Goal: Find specific page/section: Find specific page/section

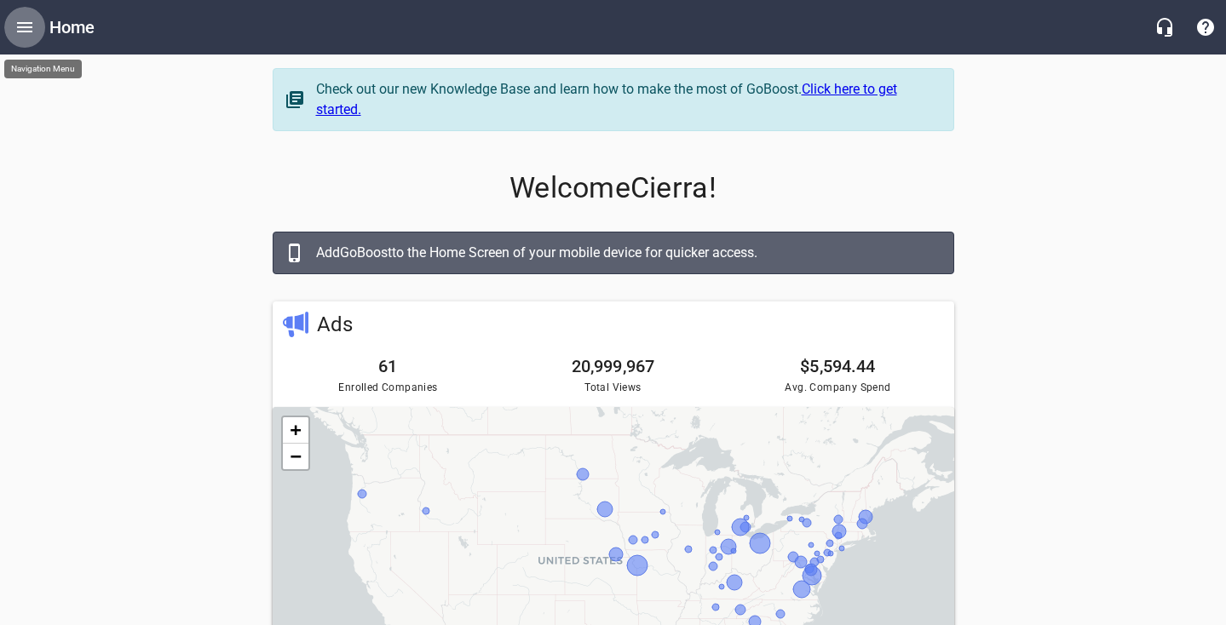
click at [33, 26] on icon "Open drawer" at bounding box center [24, 27] width 20 height 20
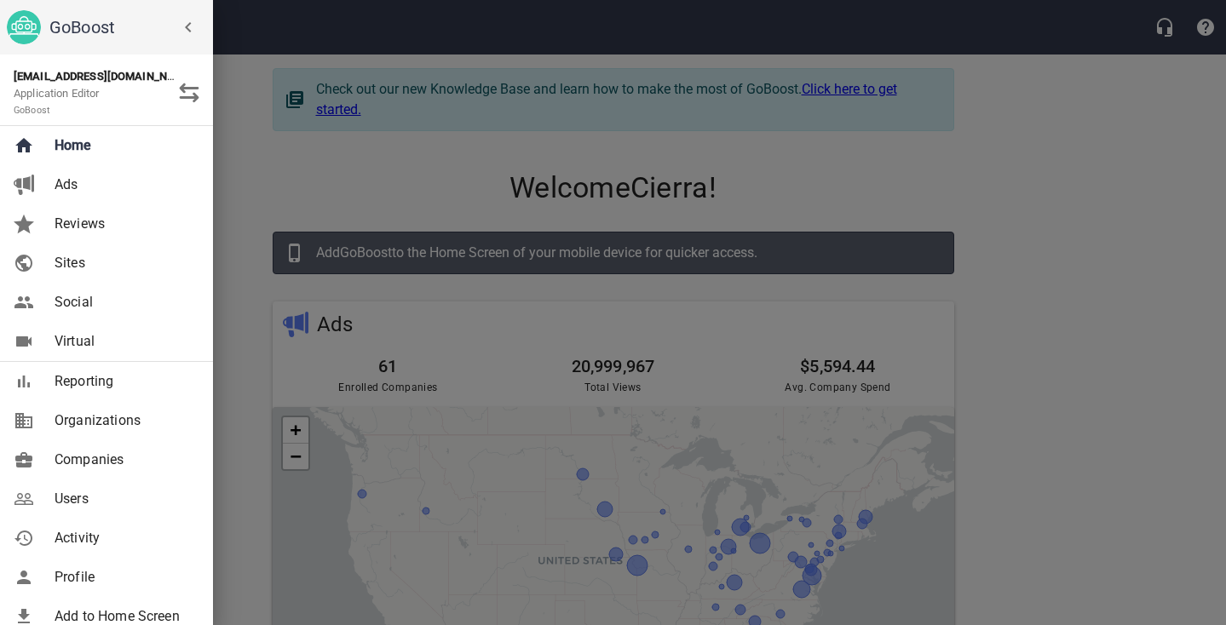
click at [87, 494] on span "Users" at bounding box center [124, 499] width 138 height 20
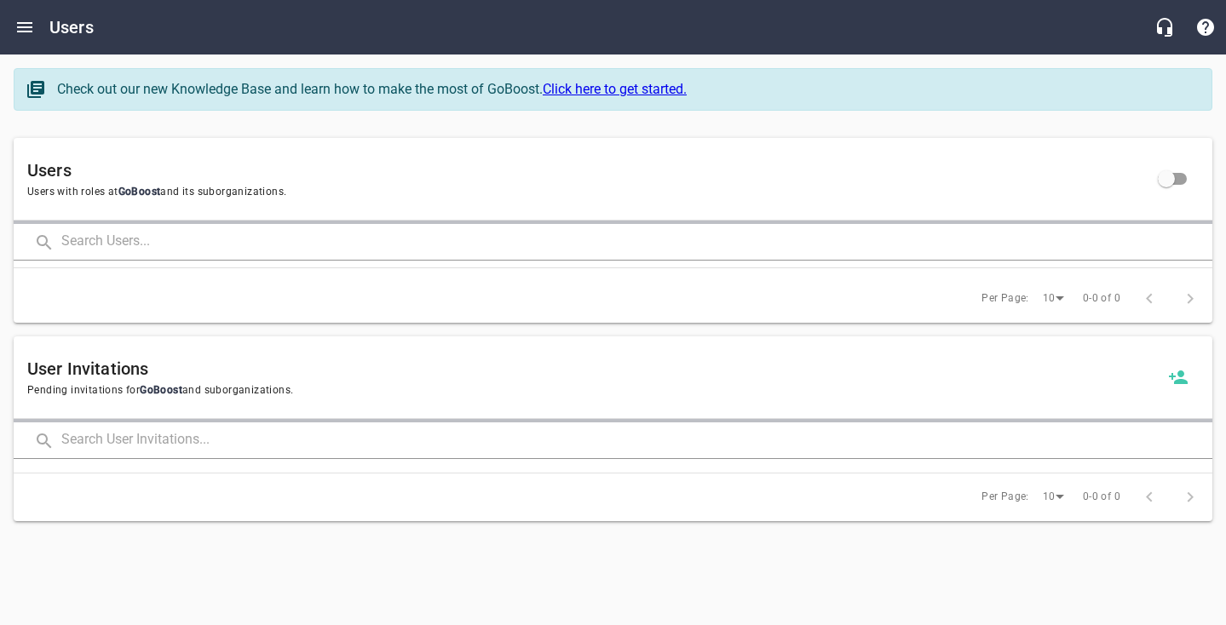
click at [147, 239] on input "text" at bounding box center [636, 242] width 1151 height 37
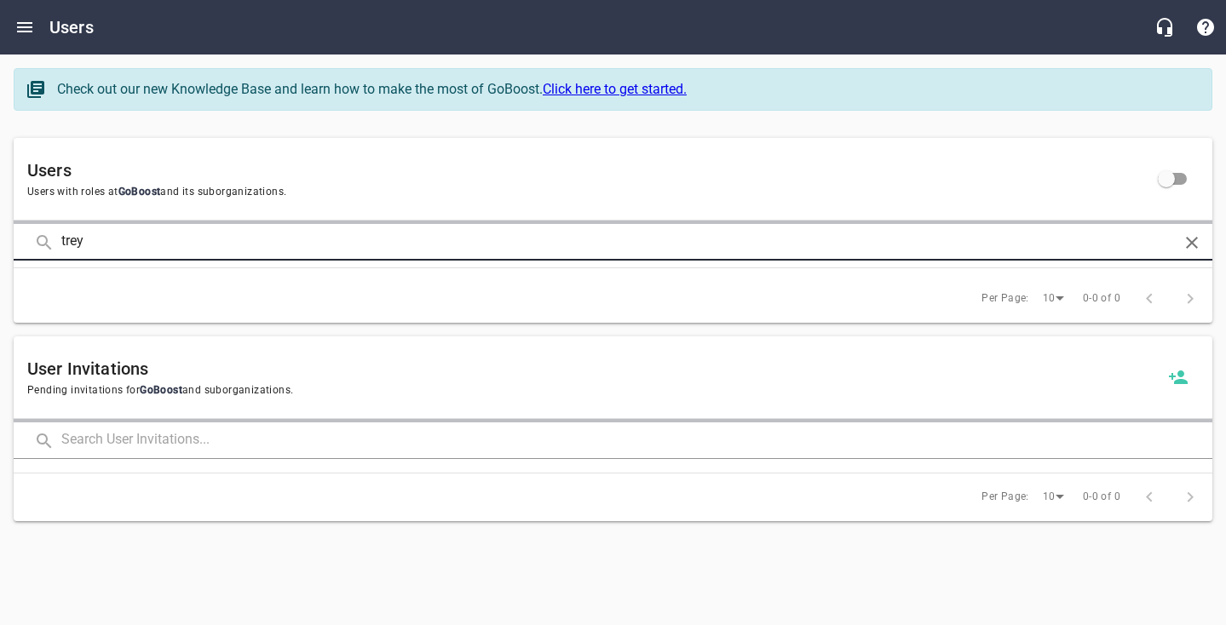
type input "trey"
click button at bounding box center [0, 0] width 0 height 0
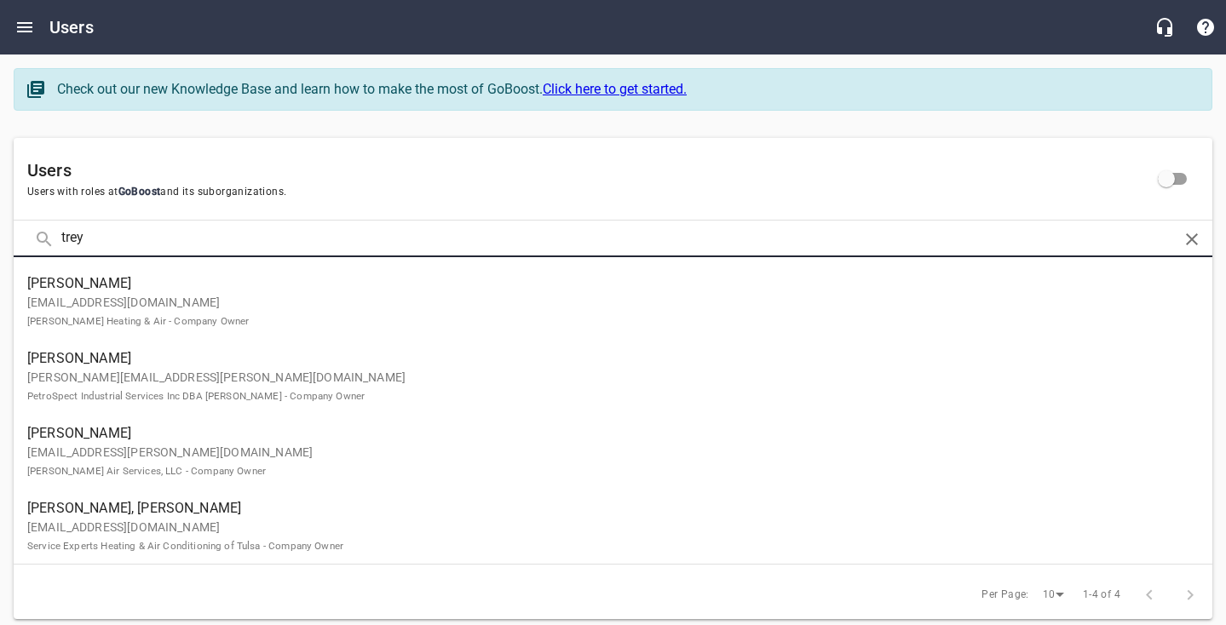
click at [147, 239] on input "trey" at bounding box center [612, 239] width 1103 height 37
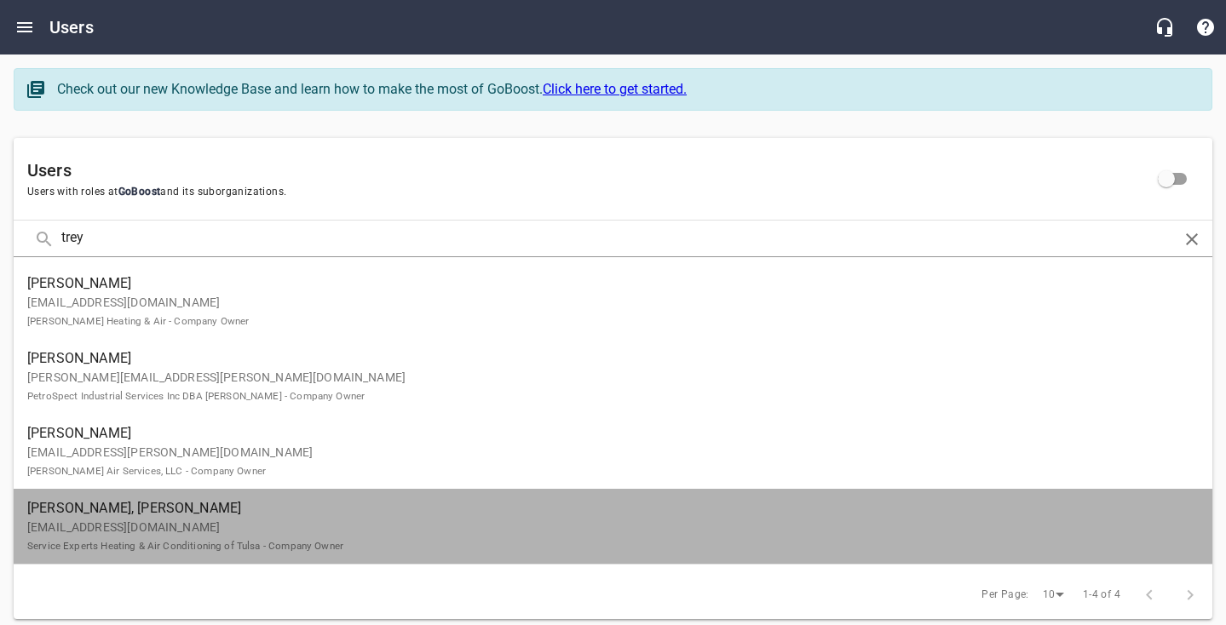
click at [114, 509] on span "[PERSON_NAME], [PERSON_NAME]" at bounding box center [606, 508] width 1158 height 20
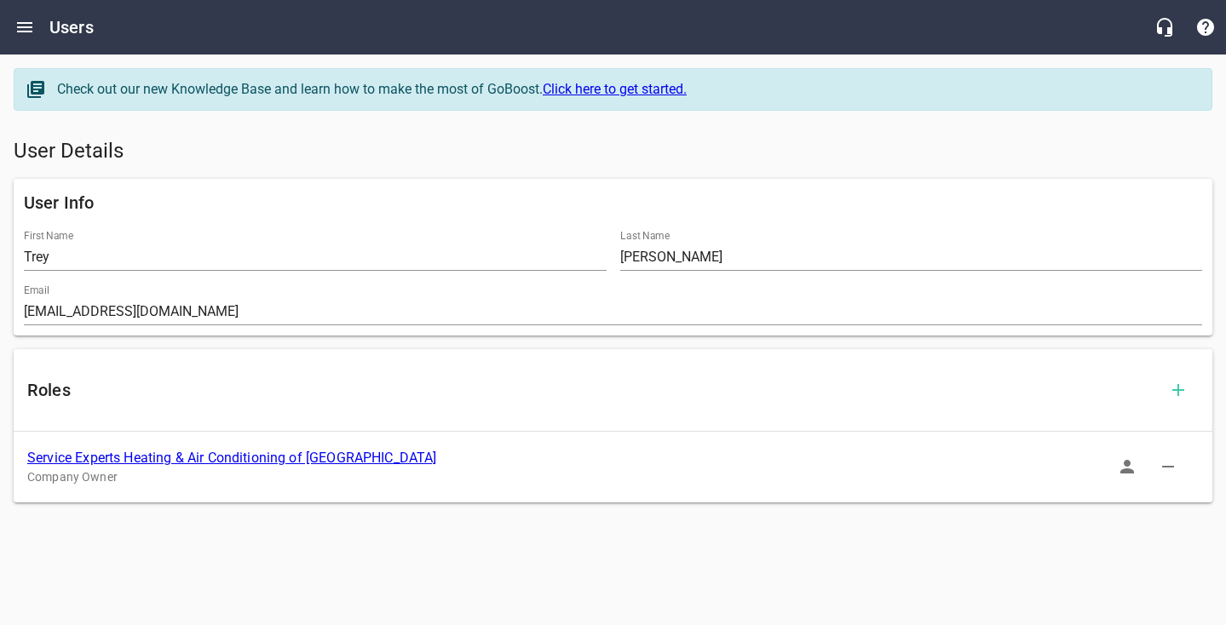
click at [236, 450] on link "Service Experts Heating & Air Conditioning of [GEOGRAPHIC_DATA]" at bounding box center [231, 458] width 409 height 16
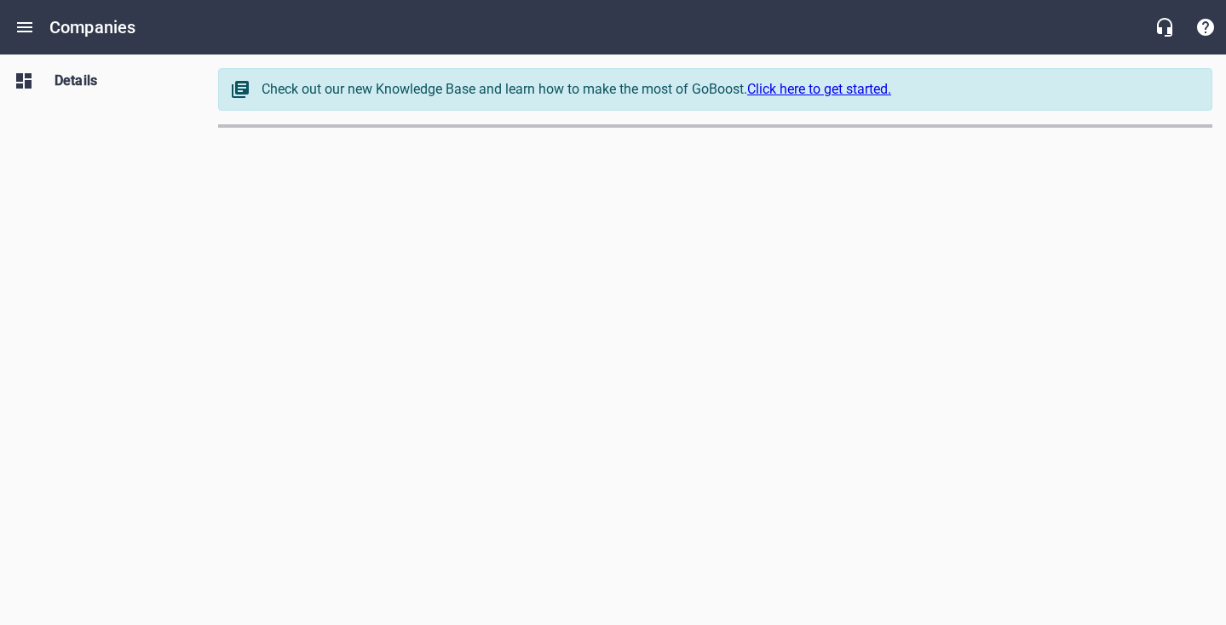
select select "[US_STATE]"
select select "63"
